Goal: Find specific page/section: Find specific page/section

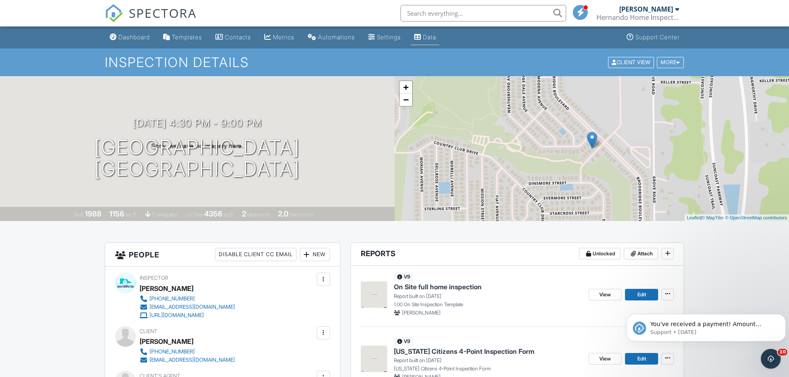
click at [440, 33] on link "Data" at bounding box center [425, 37] width 29 height 15
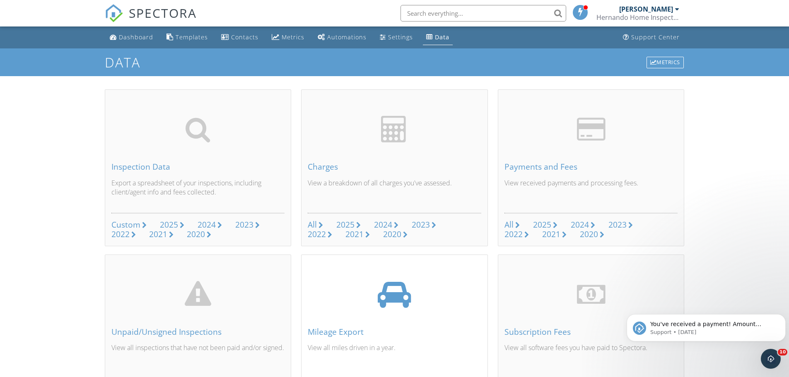
scroll to position [244, 0]
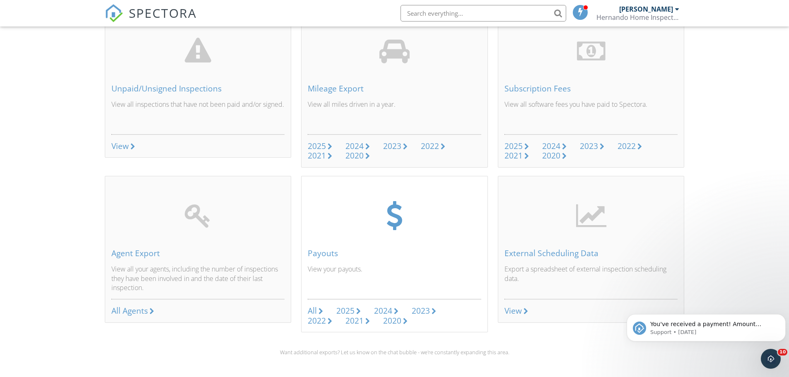
click at [321, 309] on div at bounding box center [321, 311] width 5 height 7
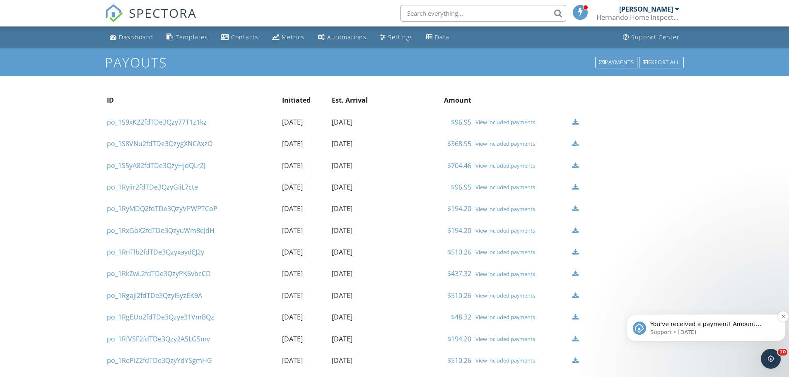
click at [713, 331] on p "Support • [DATE]" at bounding box center [713, 332] width 125 height 7
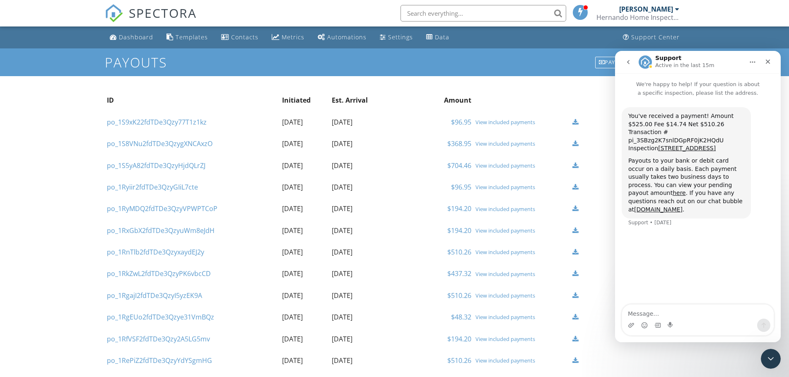
click at [601, 57] on div "Payments" at bounding box center [616, 63] width 43 height 12
